Goal: Task Accomplishment & Management: Use online tool/utility

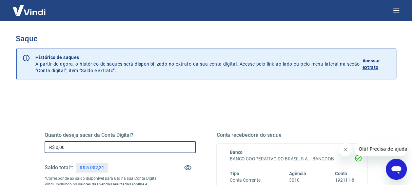
click at [94, 145] on input "R$ 0,00" at bounding box center [120, 147] width 151 height 12
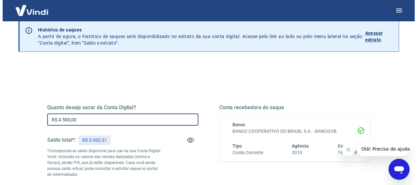
scroll to position [98, 0]
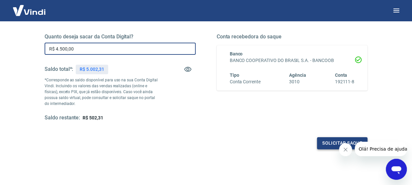
type input "R$ 4.500,00"
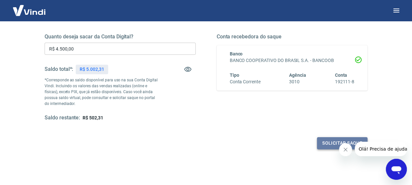
click at [324, 137] on button "Solicitar saque" at bounding box center [342, 143] width 50 height 12
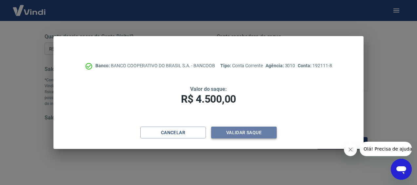
click at [238, 134] on button "Validar saque" at bounding box center [244, 132] width 66 height 12
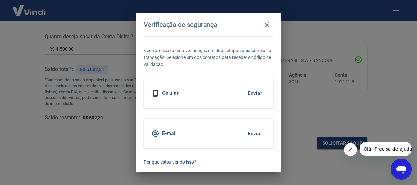
click at [258, 132] on button "Enviar" at bounding box center [254, 133] width 21 height 14
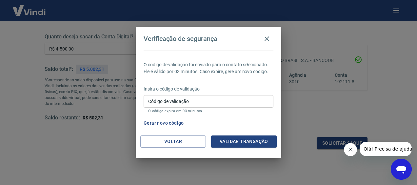
click at [157, 100] on input "Código de validação" at bounding box center [208, 101] width 130 height 12
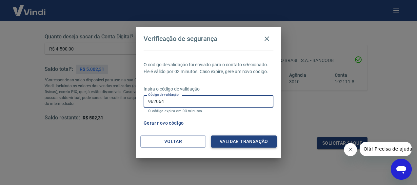
type input "962064"
click at [225, 139] on button "Validar transação" at bounding box center [244, 141] width 66 height 12
